Goal: Navigation & Orientation: Go to known website

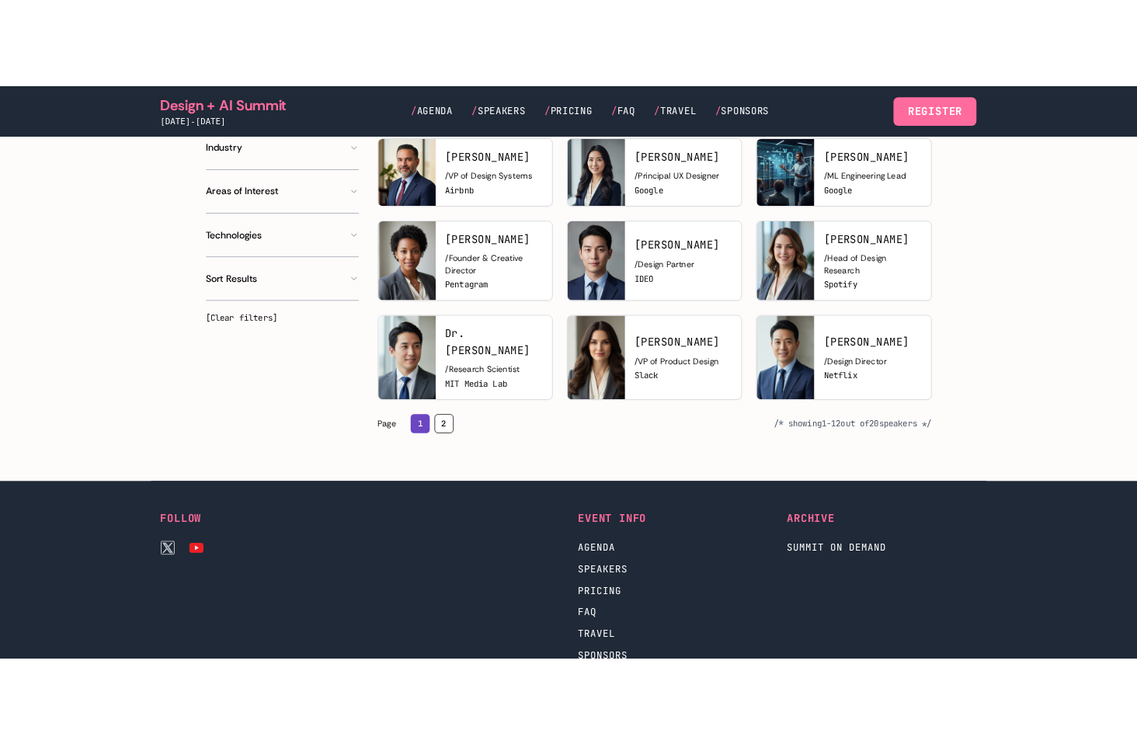
scroll to position [906, 0]
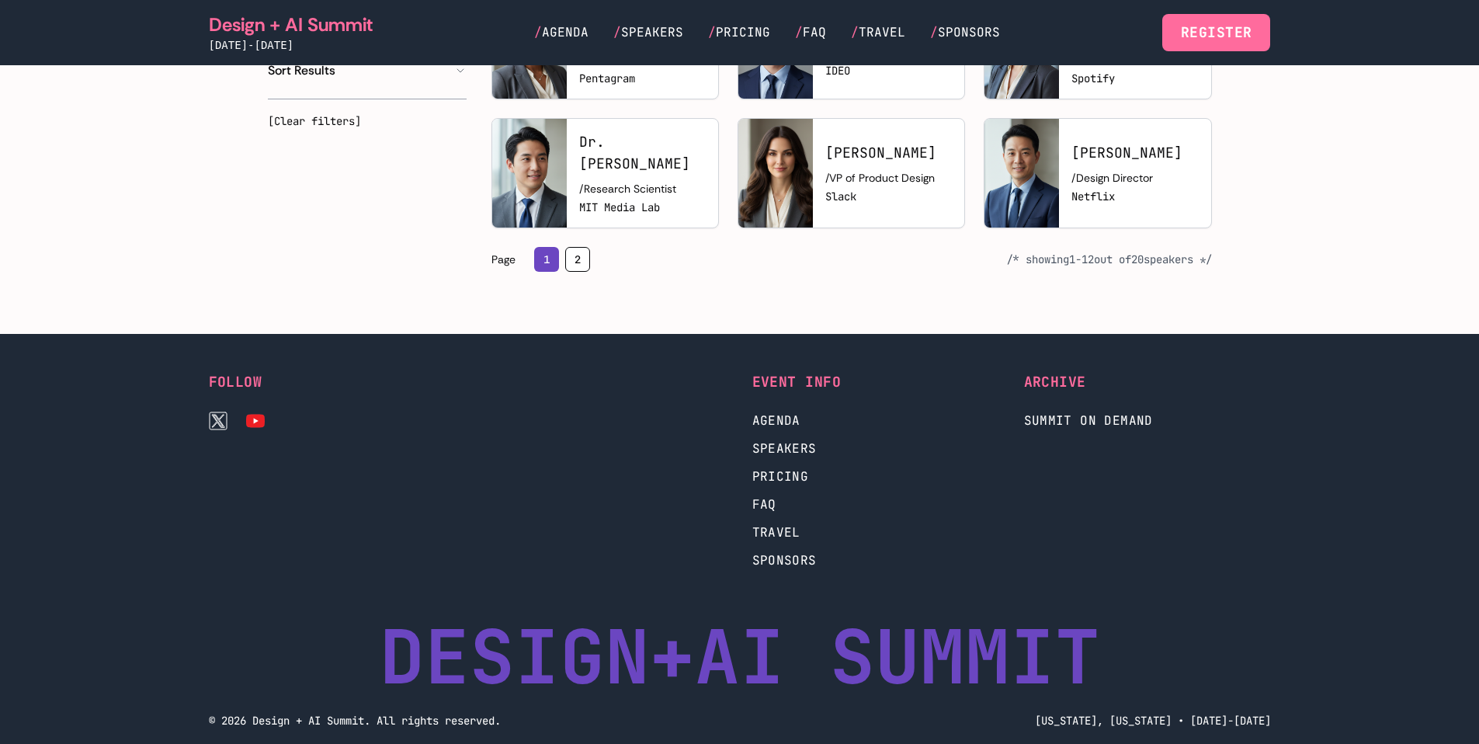
drag, startPoint x: 509, startPoint y: 437, endPoint x: 617, endPoint y: 471, distance: 113.0
click at [639, 506] on div at bounding box center [604, 470] width 247 height 199
drag, startPoint x: 607, startPoint y: 439, endPoint x: 437, endPoint y: 410, distance: 172.5
click at [439, 406] on div "Follow Event Info Agenda Speakers Pricing FAQ Travel Sponsors Archive Summit on…" at bounding box center [740, 470] width 1062 height 199
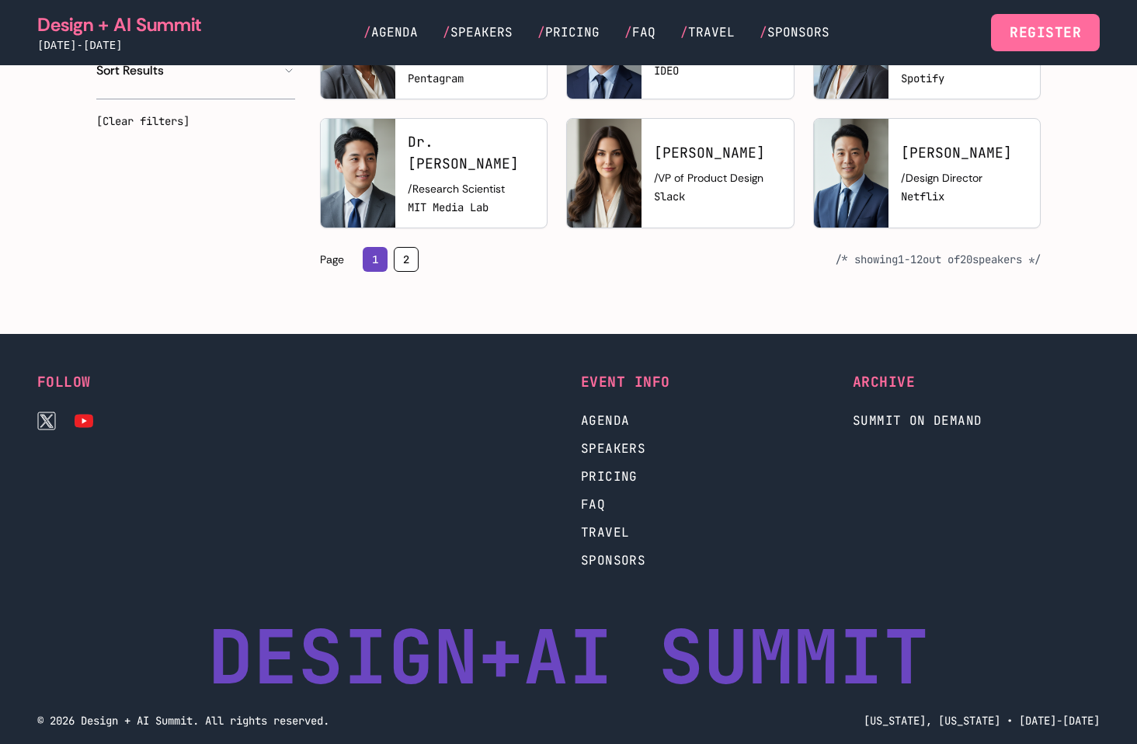
drag, startPoint x: 273, startPoint y: 359, endPoint x: 248, endPoint y: 377, distance: 30.4
click at [271, 371] on h3 "Follow" at bounding box center [160, 382] width 247 height 22
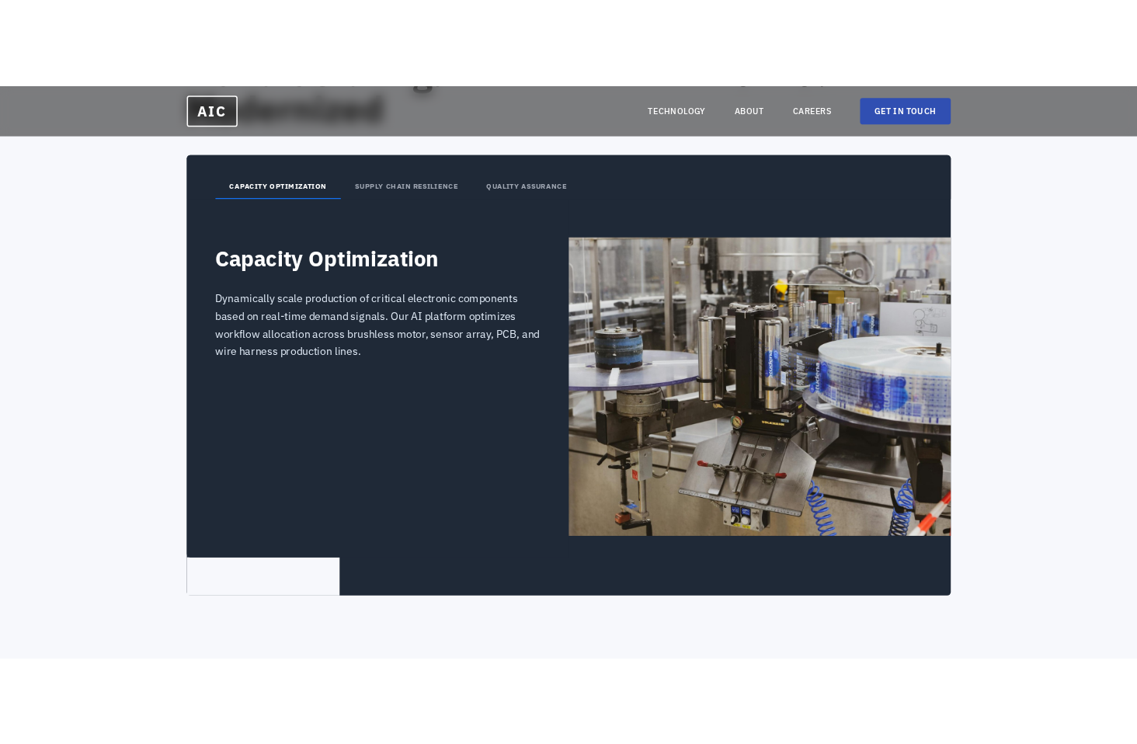
scroll to position [3294, 0]
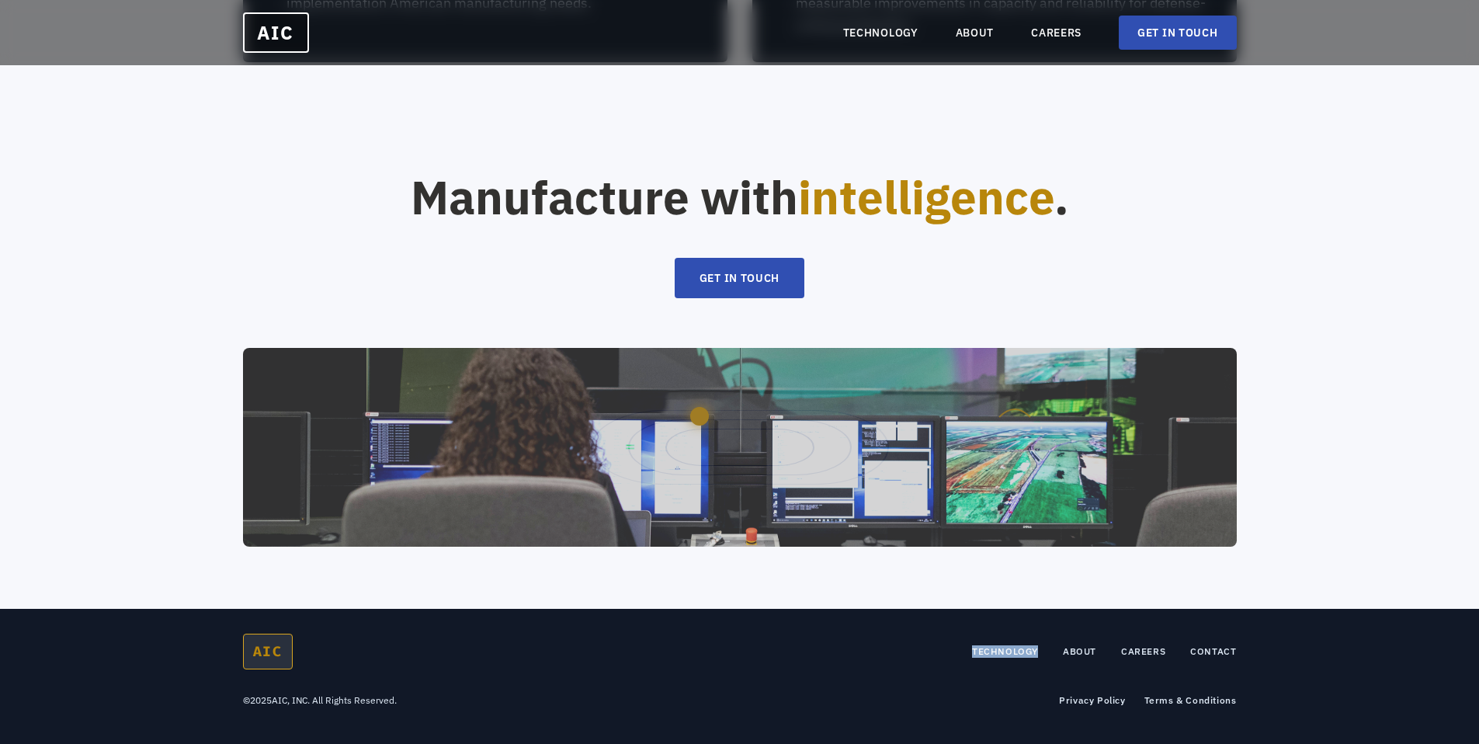
drag, startPoint x: 686, startPoint y: 654, endPoint x: 945, endPoint y: 645, distance: 258.7
click at [945, 645] on div "AIC TECHNOLOGY ABOUT CAREERS CONTACT" at bounding box center [740, 652] width 994 height 36
click at [801, 658] on div "AIC TECHNOLOGY ABOUT CAREERS CONTACT" at bounding box center [740, 652] width 994 height 36
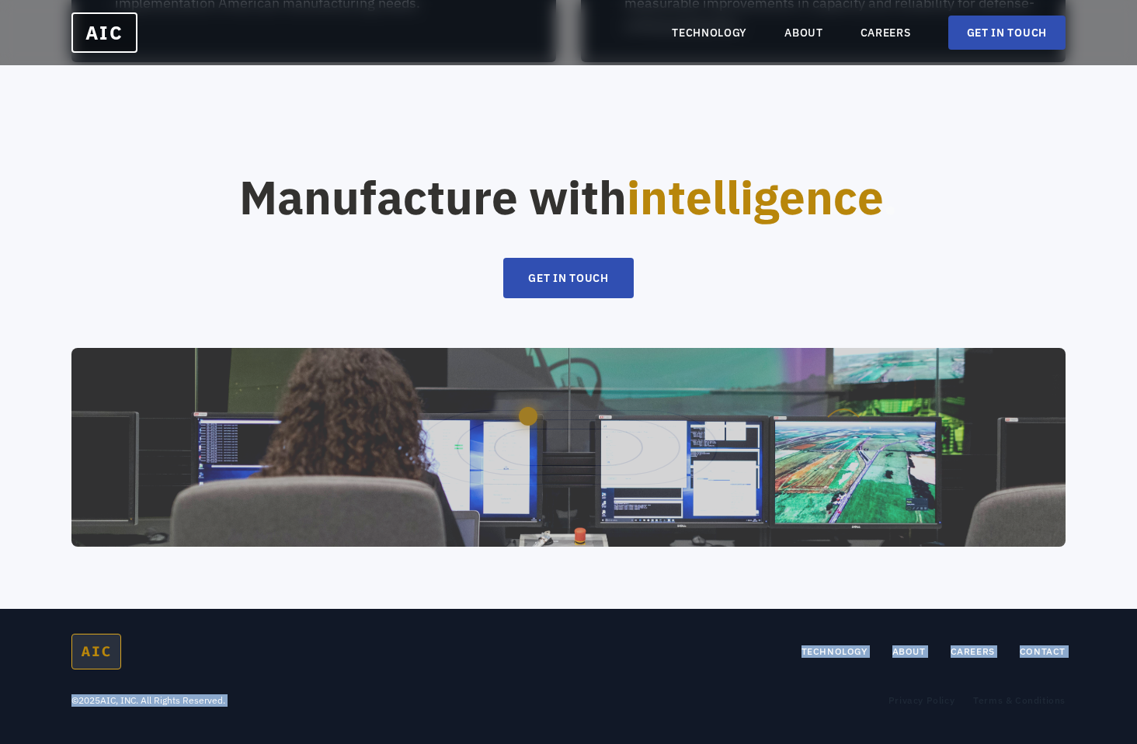
drag, startPoint x: 758, startPoint y: 672, endPoint x: 731, endPoint y: 632, distance: 47.6
click at [732, 632] on div "AIC TECHNOLOGY ABOUT CAREERS CONTACT © 2025 AIC, INC. All Rights Reserved. Priv…" at bounding box center [568, 676] width 1137 height 135
click at [737, 629] on div "AIC TECHNOLOGY ABOUT CAREERS CONTACT © 2025 AIC, INC. All Rights Reserved. Priv…" at bounding box center [568, 676] width 1137 height 135
